Goal: Information Seeking & Learning: Learn about a topic

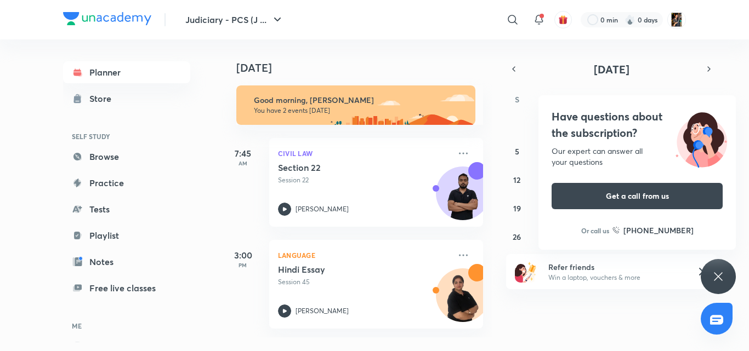
click at [711, 289] on div "Have questions about the subscription? Our expert can answer all your questions…" at bounding box center [718, 276] width 35 height 35
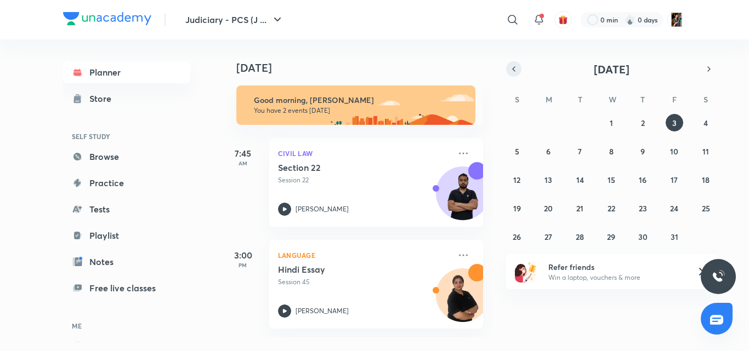
click at [515, 67] on icon "button" at bounding box center [514, 69] width 2 height 4
click at [708, 207] on abbr "27" at bounding box center [706, 208] width 8 height 10
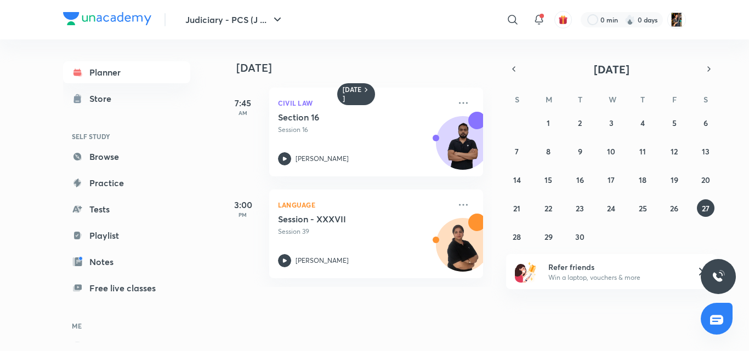
click at [502, 64] on div "[DATE] 7:45 AM Civil Law Section 16 Session 16 [PERSON_NAME] 3:00 PM Language S…" at bounding box center [484, 163] width 526 height 248
click at [512, 70] on icon "button" at bounding box center [513, 69] width 9 height 10
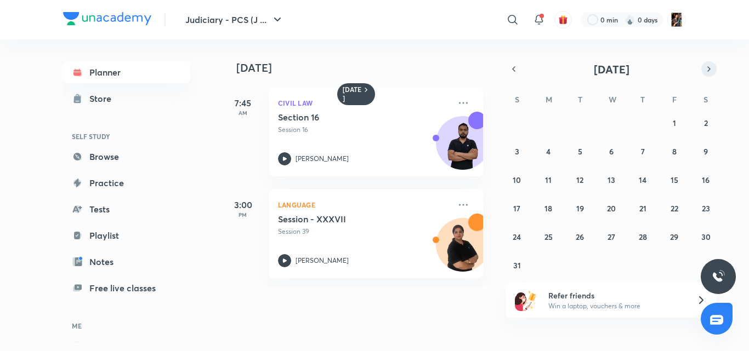
click at [711, 67] on icon "button" at bounding box center [709, 69] width 9 height 10
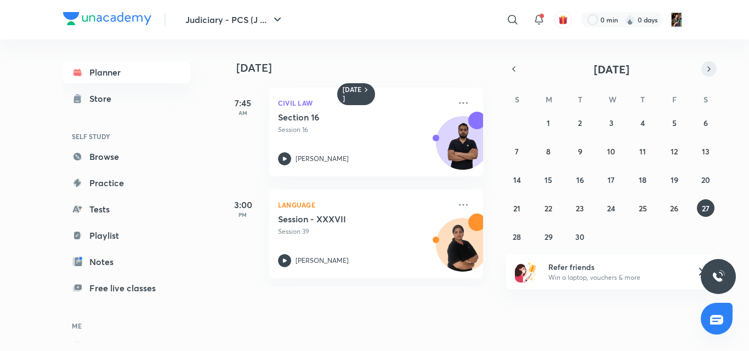
click at [711, 67] on icon "button" at bounding box center [709, 69] width 9 height 10
click at [644, 127] on abbr "2" at bounding box center [643, 123] width 4 height 10
click at [358, 126] on p "Session 21" at bounding box center [364, 130] width 172 height 10
